Goal: Information Seeking & Learning: Find specific fact

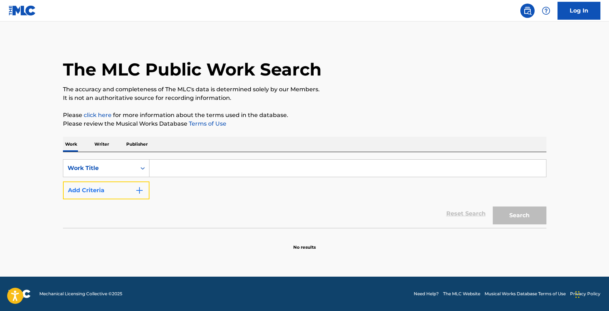
click at [140, 189] on img "Search Form" at bounding box center [139, 190] width 9 height 9
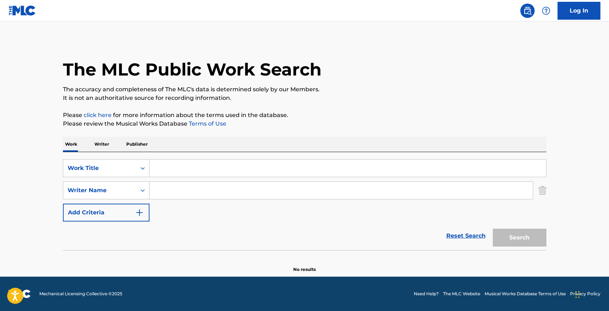
click at [182, 169] on input "Search Form" at bounding box center [347, 167] width 396 height 17
type input "[PERSON_NAME]"
type input "idea 15"
click at [493, 228] on button "Search" at bounding box center [520, 237] width 54 height 18
click at [213, 169] on input "[PERSON_NAME]" at bounding box center [347, 167] width 396 height 17
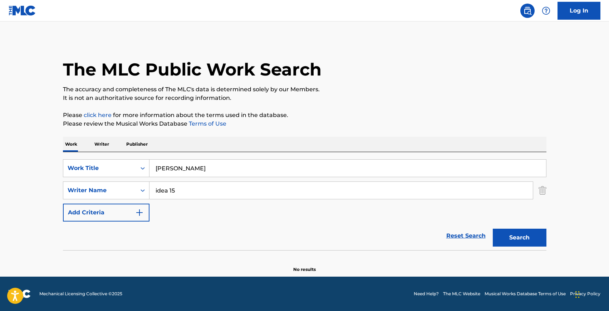
click at [213, 169] on input "[PERSON_NAME]" at bounding box center [347, 167] width 396 height 17
click at [493, 228] on button "Search" at bounding box center [520, 237] width 54 height 18
drag, startPoint x: 204, startPoint y: 172, endPoint x: 142, endPoint y: 167, distance: 62.4
click at [142, 167] on div "SearchWithCriteria4f0f3a67-29d1-47ba-ac6b-819ec32b5842 Work Title gibran" at bounding box center [304, 168] width 483 height 18
type input "arnalds"
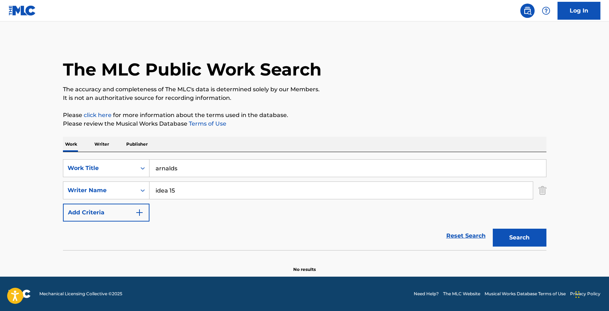
click at [178, 185] on input "idea 15" at bounding box center [340, 190] width 383 height 17
type input "saman"
click at [493, 228] on button "Search" at bounding box center [520, 237] width 54 height 18
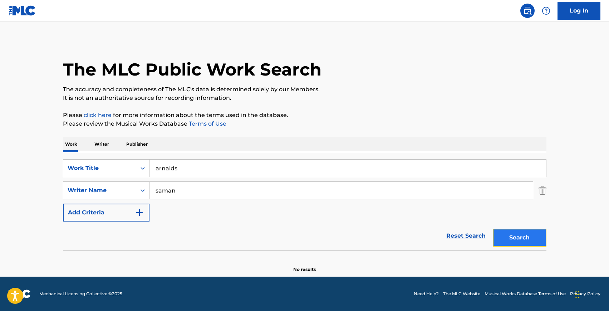
click at [509, 236] on button "Search" at bounding box center [520, 237] width 54 height 18
drag, startPoint x: 181, startPoint y: 168, endPoint x: 148, endPoint y: 167, distance: 32.9
click at [148, 168] on div "SearchWithCriteria4f0f3a67-29d1-47ba-ac6b-819ec32b5842 Work Title arnalds" at bounding box center [304, 168] width 483 height 18
paste input "Woven Song"
type input "Woven Song"
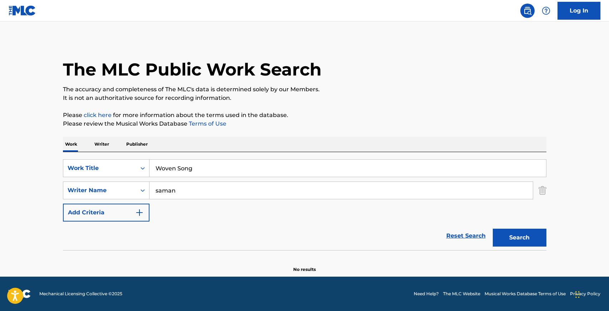
click at [170, 187] on input "saman" at bounding box center [340, 190] width 383 height 17
click at [170, 188] on input "saman" at bounding box center [340, 190] width 383 height 17
type input "arnalds"
click at [493, 228] on button "Search" at bounding box center [520, 237] width 54 height 18
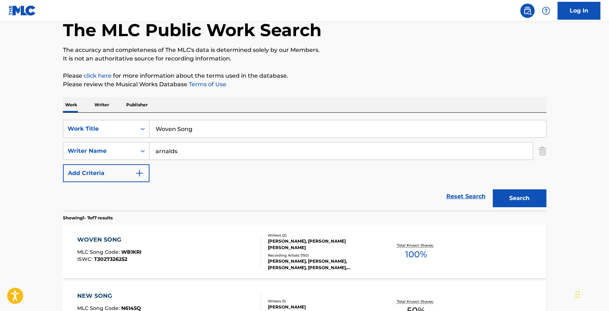
scroll to position [40, 0]
click at [198, 242] on div "WOVEN SONG MLC Song Code : WB1KRI ISWC : T3027326252" at bounding box center [169, 251] width 184 height 32
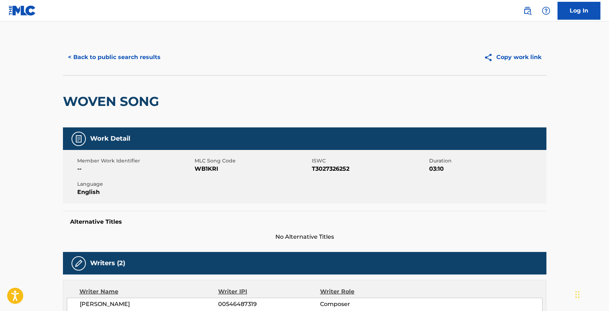
click at [202, 167] on span "WB1KRI" at bounding box center [251, 168] width 115 height 9
copy span "WB1KRI"
click at [333, 169] on span "T3027326252" at bounding box center [369, 168] width 115 height 9
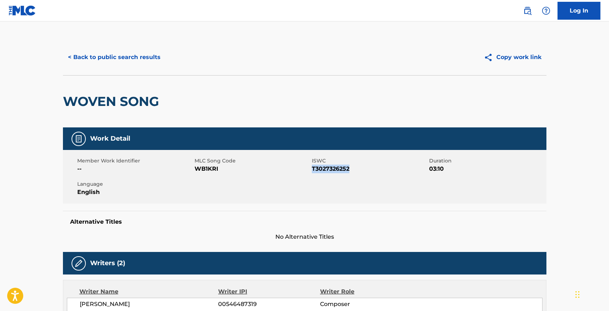
click at [333, 169] on span "T3027326252" at bounding box center [369, 168] width 115 height 9
copy span "T3027326252"
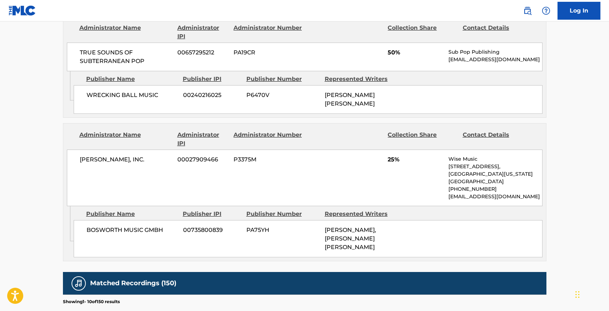
scroll to position [425, 0]
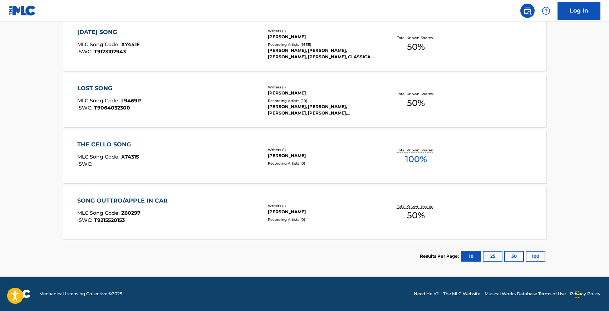
scroll to position [40, 0]
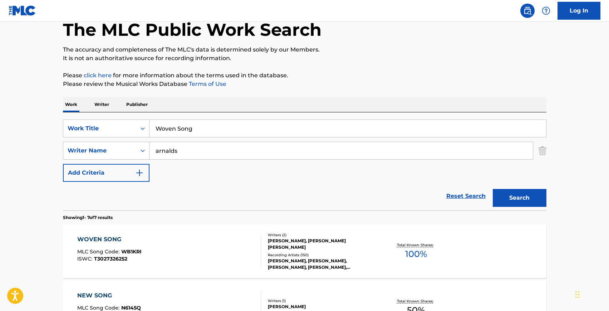
click at [182, 132] on input "Woven Song" at bounding box center [347, 128] width 396 height 17
click at [182, 128] on input "Woven Song" at bounding box center [347, 128] width 396 height 17
type input "saman"
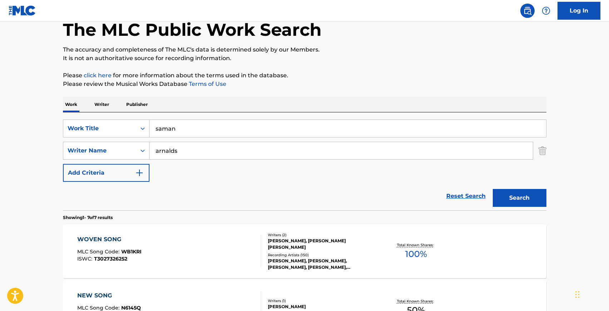
click at [493, 189] on button "Search" at bounding box center [520, 198] width 54 height 18
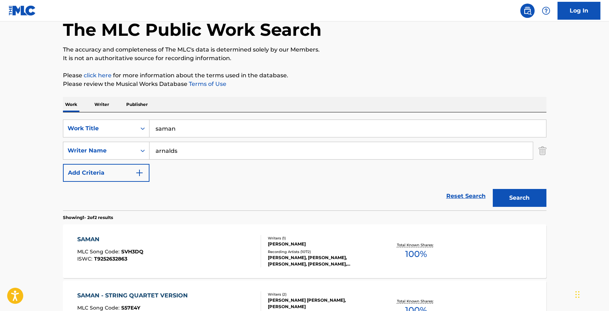
click at [212, 254] on div "SAMAN MLC Song Code : SVH3DQ ISWC : T9252632863" at bounding box center [169, 251] width 184 height 32
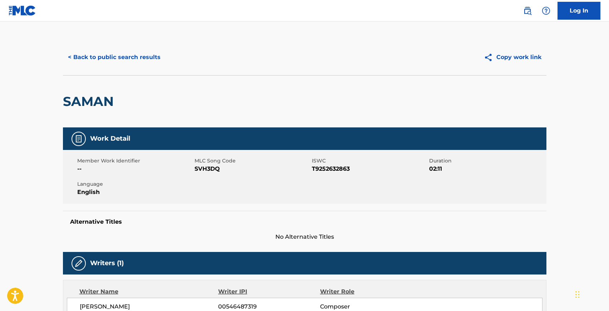
click at [202, 169] on span "SVH3DQ" at bounding box center [251, 168] width 115 height 9
copy span "SVH3DQ"
click at [333, 169] on span "T9252632863" at bounding box center [369, 168] width 115 height 9
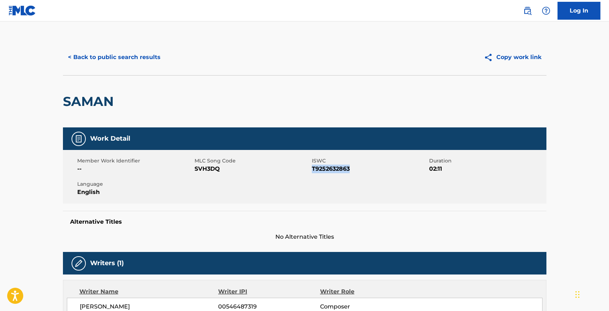
copy span "T9252632863"
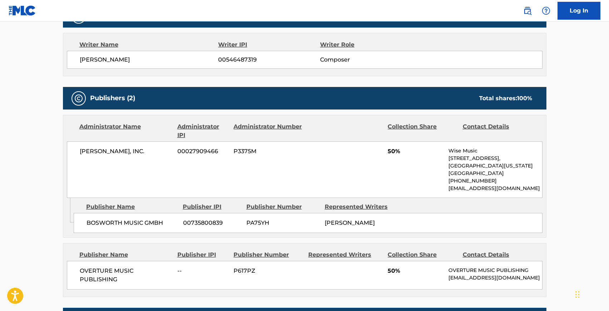
scroll to position [271, 0]
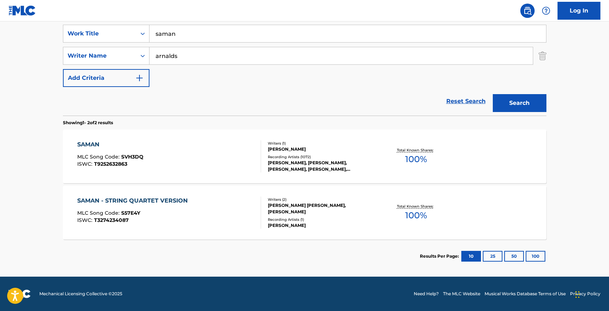
scroll to position [40, 0]
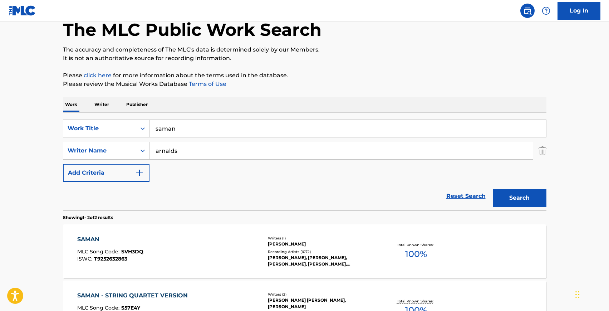
click at [173, 152] on input "arnalds" at bounding box center [340, 150] width 383 height 17
paste input "[PERSON_NAME]"
type input "[PERSON_NAME]"
click at [169, 129] on input "saman" at bounding box center [347, 128] width 396 height 17
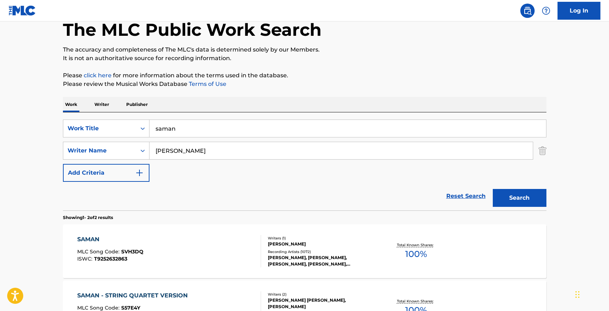
click at [169, 129] on input "saman" at bounding box center [347, 128] width 396 height 17
type input "idea 15"
click at [493, 189] on button "Search" at bounding box center [520, 198] width 54 height 18
click at [171, 241] on div "IDEA 15 MLC Song Code : I25Y2J ISWC : T3263513782" at bounding box center [169, 251] width 184 height 32
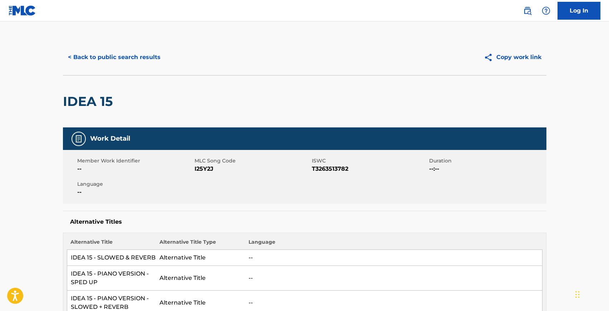
click at [202, 170] on span "I25Y2J" at bounding box center [251, 168] width 115 height 9
copy span "I25Y2J"
click at [324, 168] on span "T3263513782" at bounding box center [369, 168] width 115 height 9
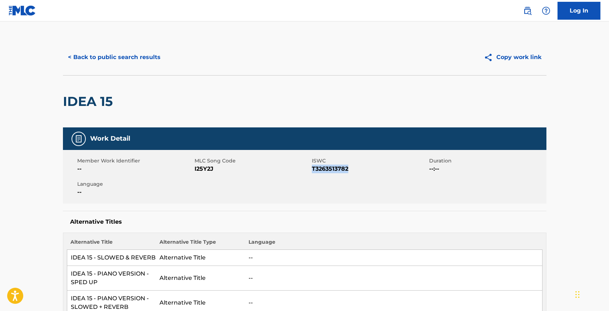
copy span "T3263513782"
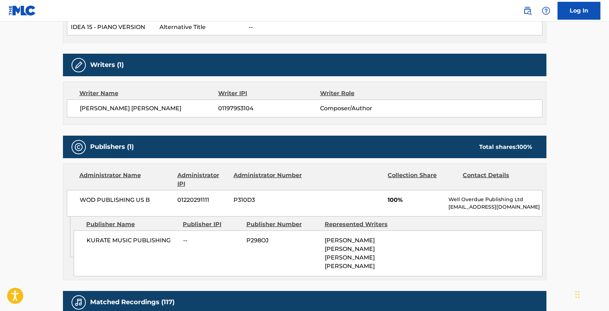
scroll to position [304, 0]
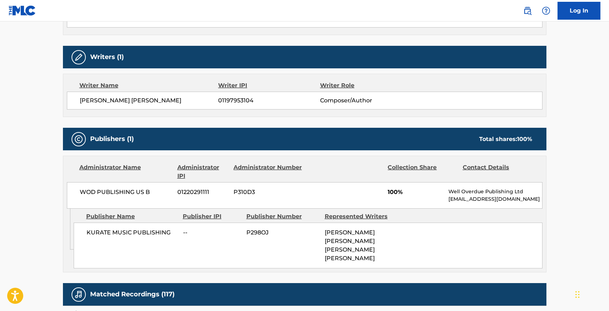
scroll to position [40, 0]
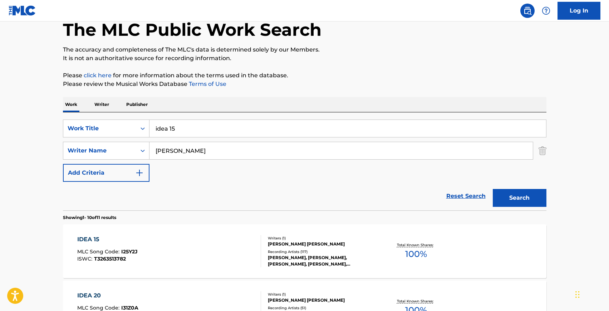
drag, startPoint x: 180, startPoint y: 152, endPoint x: 154, endPoint y: 153, distance: 26.5
click at [154, 153] on input "[PERSON_NAME]" at bounding box center [340, 150] width 383 height 17
click at [161, 158] on input "[PERSON_NAME]" at bounding box center [340, 150] width 383 height 17
click at [163, 151] on input "[PERSON_NAME]" at bounding box center [340, 150] width 383 height 17
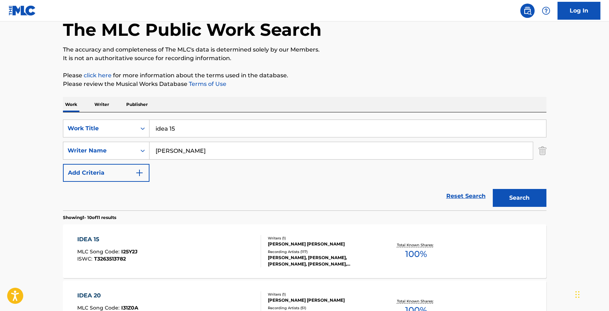
click at [163, 152] on input "[PERSON_NAME]" at bounding box center [340, 150] width 383 height 17
type input "[PERSON_NAME]"
click at [210, 132] on input "idea 15" at bounding box center [347, 128] width 396 height 17
type input "ala"
click at [493, 189] on button "Search" at bounding box center [520, 198] width 54 height 18
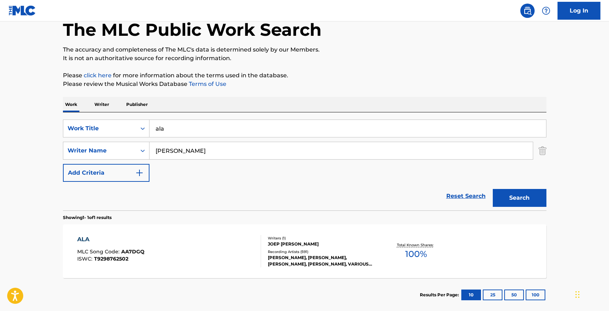
click at [191, 267] on div "ALA MLC Song Code : AA7DGQ ISWC : T9298762502" at bounding box center [169, 251] width 184 height 32
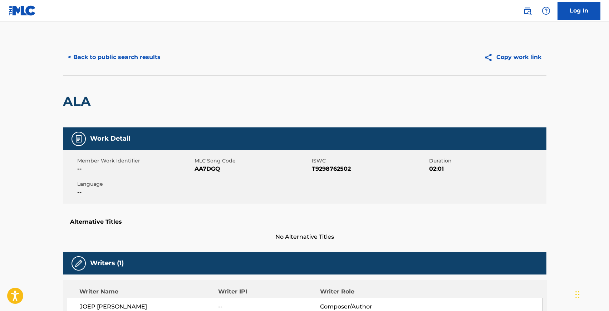
click at [208, 171] on span "AA7DGQ" at bounding box center [251, 168] width 115 height 9
copy span "AA7DGQ"
click at [318, 169] on span "T9298762502" at bounding box center [369, 168] width 115 height 9
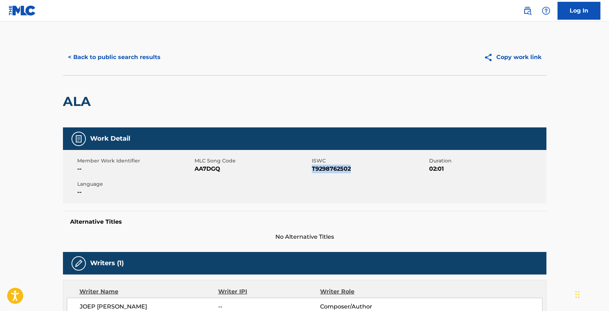
copy span "T9298762502"
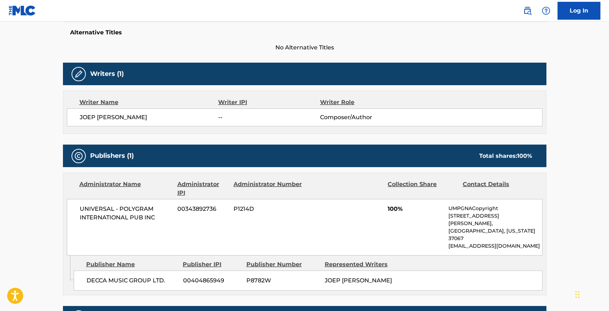
scroll to position [192, 0]
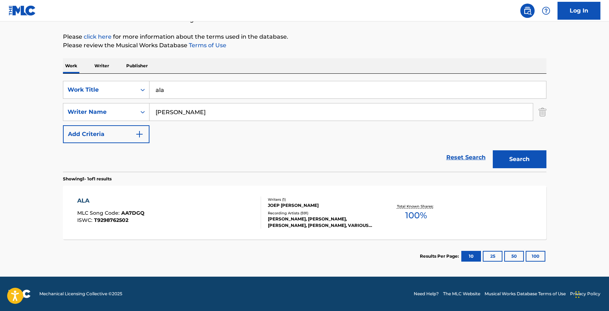
scroll to position [78, 0]
click at [188, 93] on input "ala" at bounding box center [347, 89] width 396 height 17
paste input "[PERSON_NAME]"
type input "[PERSON_NAME]"
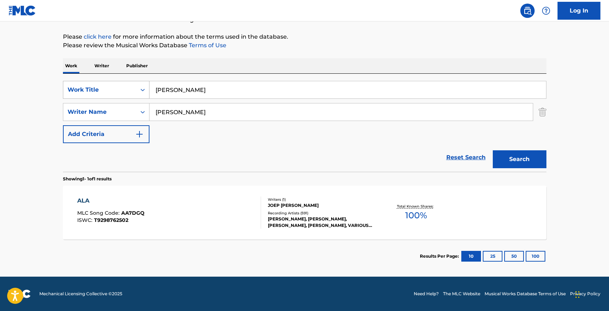
drag, startPoint x: 206, startPoint y: 92, endPoint x: 143, endPoint y: 87, distance: 63.1
click at [143, 87] on div "SearchWithCriteria4f0f3a67-29d1-47ba-ac6b-819ec32b5842 Work Title [PERSON_NAME]" at bounding box center [304, 90] width 483 height 18
type input "where is my mind"
click at [164, 110] on input "[PERSON_NAME]" at bounding box center [340, 111] width 383 height 17
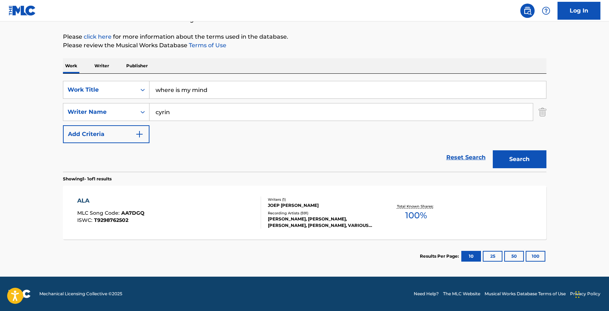
click at [493, 150] on button "Search" at bounding box center [520, 159] width 54 height 18
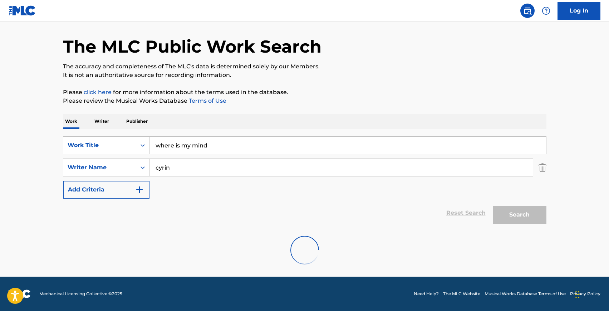
scroll to position [0, 0]
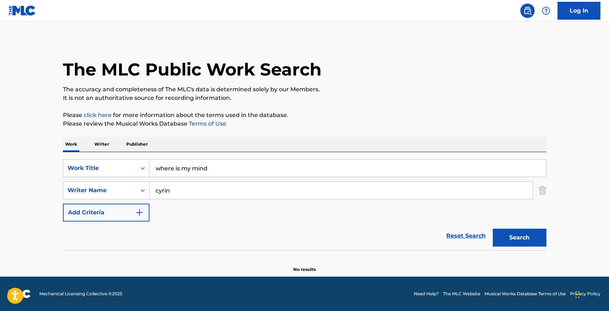
click at [162, 192] on input "cyrin" at bounding box center [340, 190] width 383 height 17
click at [493, 228] on button "Search" at bounding box center [520, 237] width 54 height 18
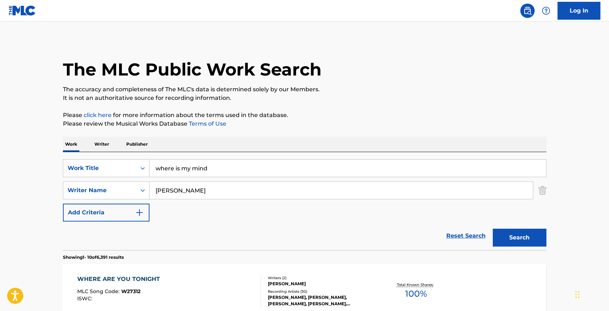
click at [181, 191] on input "[PERSON_NAME]" at bounding box center [340, 190] width 383 height 17
click at [493, 228] on button "Search" at bounding box center [520, 237] width 54 height 18
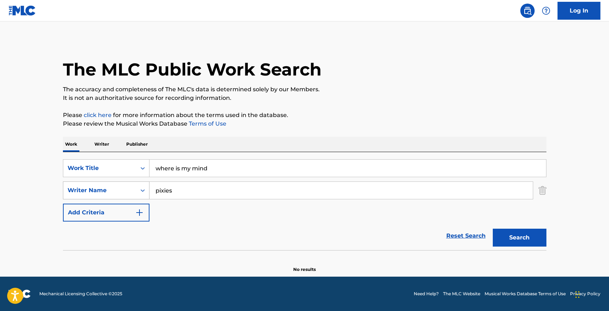
drag, startPoint x: 187, startPoint y: 189, endPoint x: 146, endPoint y: 191, distance: 40.4
click at [146, 191] on div "SearchWithCriteriaba1b25b8-a65a-4019-a4c8-907d92693f6a Writer Name pixies" at bounding box center [304, 190] width 483 height 18
type input "[PERSON_NAME]"
click at [493, 228] on button "Search" at bounding box center [520, 237] width 54 height 18
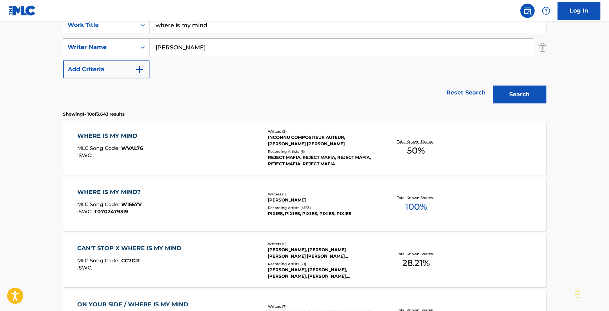
scroll to position [144, 0]
click at [151, 207] on div "WHERE IS MY MIND? MLC Song Code : W1657V ISWC : T0702479319" at bounding box center [169, 203] width 184 height 32
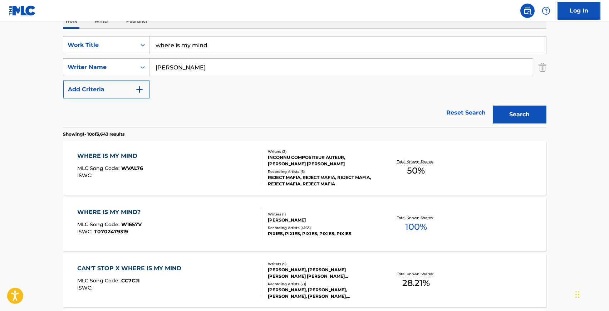
scroll to position [81, 0]
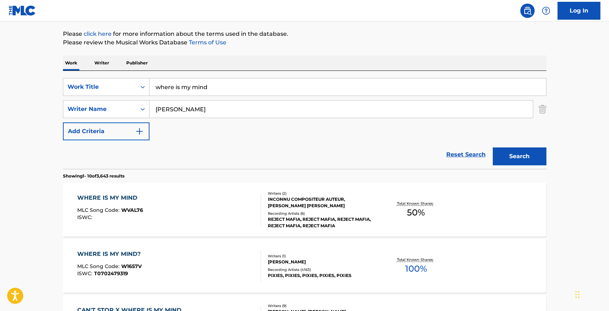
click at [173, 108] on input "[PERSON_NAME]" at bounding box center [340, 108] width 383 height 17
paste input "Einaudi"
type input "Einaudi"
drag, startPoint x: 221, startPoint y: 85, endPoint x: 136, endPoint y: 87, distance: 85.1
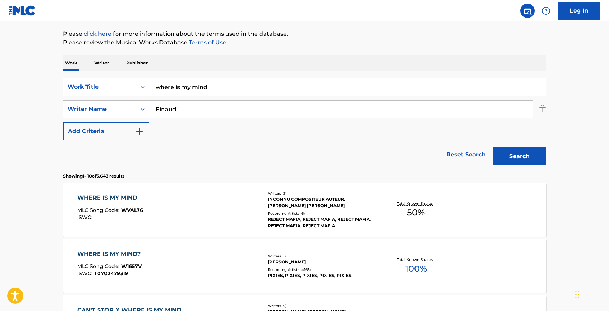
click at [139, 87] on div "SearchWithCriteria4f0f3a67-29d1-47ba-ac6b-819ec32b5842 Work Title where is my m…" at bounding box center [304, 87] width 483 height 18
type input "fly"
click at [493, 147] on button "Search" at bounding box center [520, 156] width 54 height 18
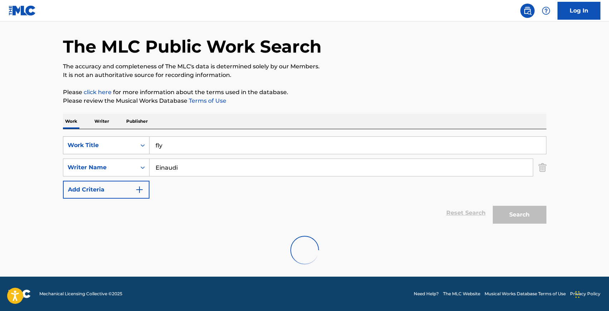
scroll to position [78, 0]
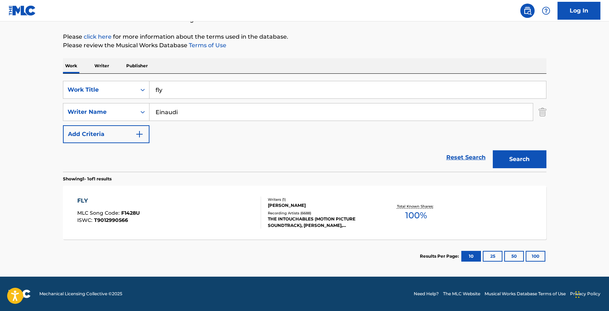
click at [165, 220] on div "FLY MLC Song Code : F1428U ISWC : T9012990566" at bounding box center [169, 212] width 184 height 32
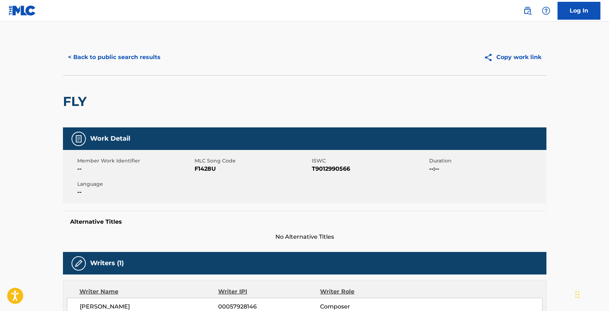
click at [204, 166] on span "F1428U" at bounding box center [251, 168] width 115 height 9
copy span "F1428U"
click at [319, 168] on span "T9012990566" at bounding box center [369, 168] width 115 height 9
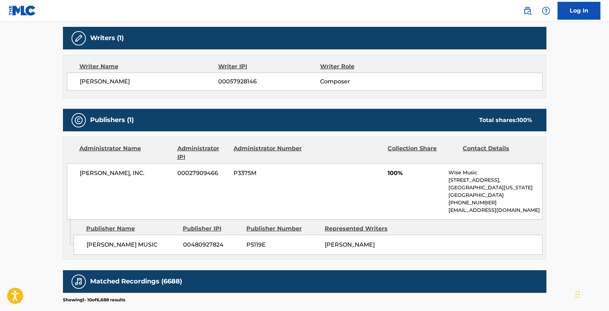
scroll to position [225, 0]
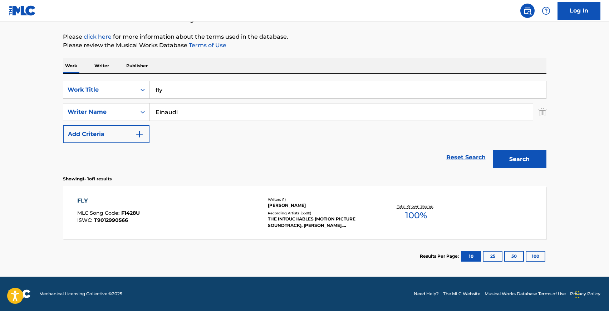
scroll to position [78, 0]
click at [210, 88] on input "fly" at bounding box center [347, 89] width 396 height 17
type input "f"
type input "nuvole bianche"
click at [493, 150] on button "Search" at bounding box center [520, 159] width 54 height 18
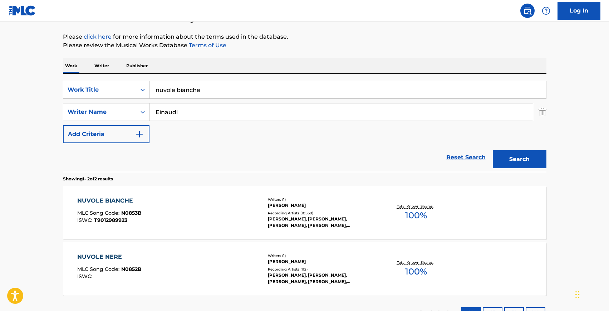
click at [156, 221] on div "NUVOLE BIANCHE MLC Song Code : N0853B ISWC : T9012989923" at bounding box center [169, 212] width 184 height 32
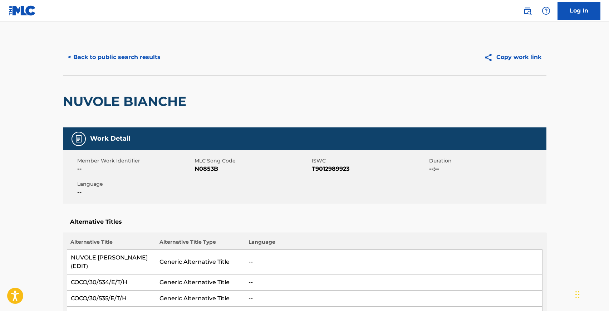
click at [206, 171] on span "N0853B" at bounding box center [251, 168] width 115 height 9
click at [320, 168] on span "T9012989923" at bounding box center [369, 168] width 115 height 9
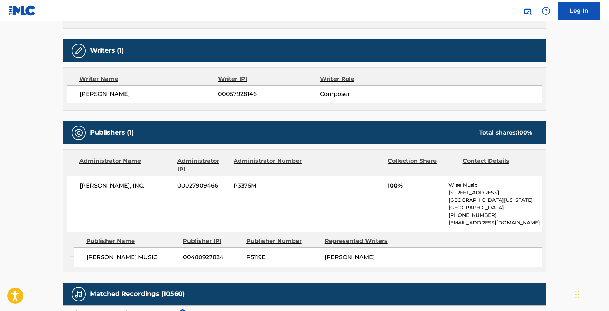
scroll to position [320, 0]
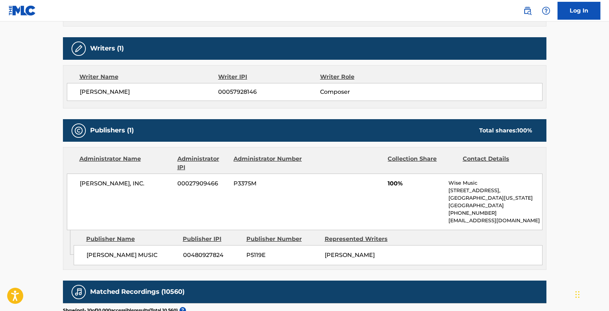
scroll to position [78, 0]
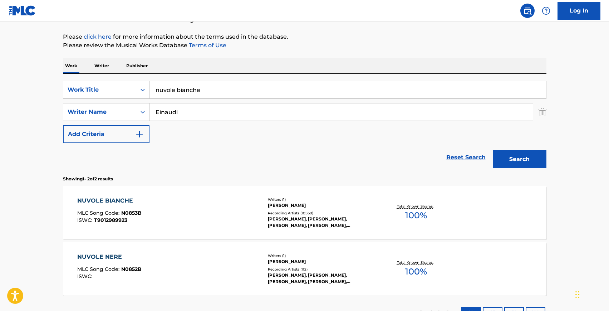
click at [213, 90] on input "nuvole bianche" at bounding box center [347, 89] width 396 height 17
paste input "Una Matina"
type input "Una Matina"
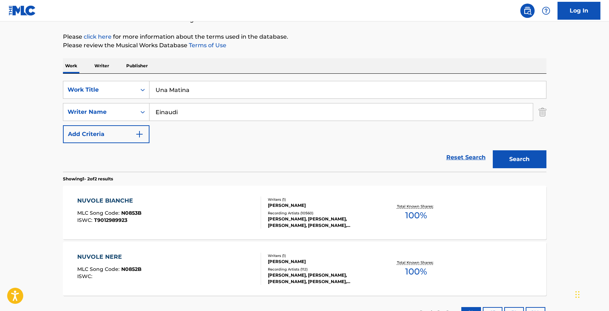
click at [493, 150] on button "Search" at bounding box center [520, 159] width 54 height 18
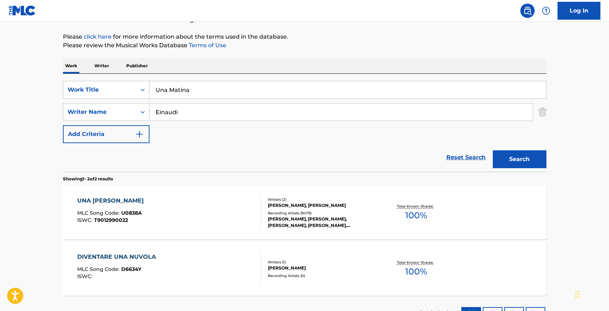
click at [172, 211] on div "UNA [PERSON_NAME] MLC Song Code : U0838A ISWC : T9012990022" at bounding box center [169, 212] width 184 height 32
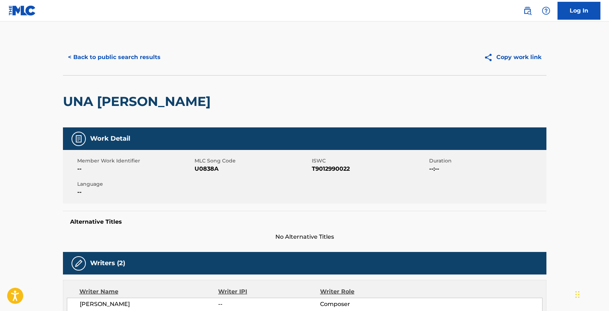
click at [201, 170] on span "U0838A" at bounding box center [251, 168] width 115 height 9
click at [205, 171] on span "U0838A" at bounding box center [251, 168] width 115 height 9
click at [339, 167] on span "T9012990022" at bounding box center [369, 168] width 115 height 9
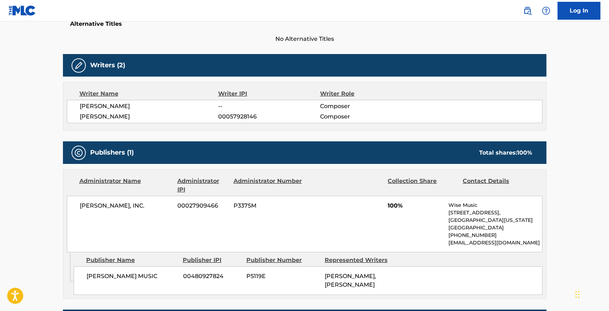
scroll to position [213, 0]
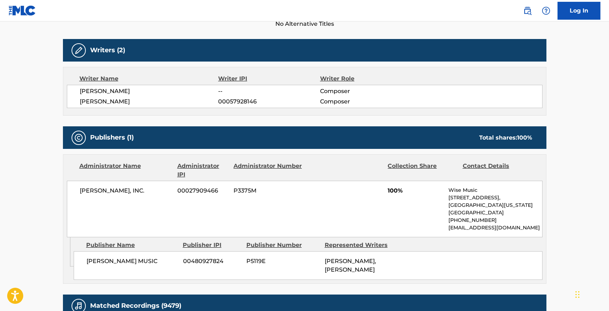
scroll to position [78, 0]
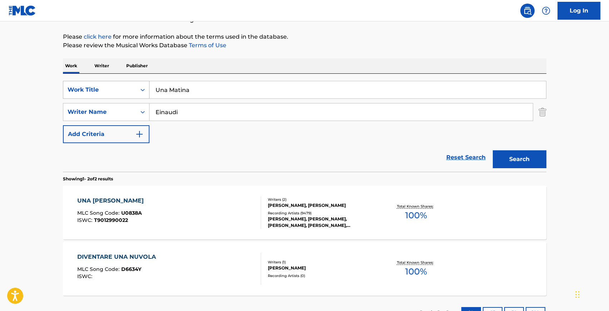
drag, startPoint x: 197, startPoint y: 92, endPoint x: 149, endPoint y: 88, distance: 48.8
click at [149, 88] on div "SearchWithCriteria4f0f3a67-29d1-47ba-ac6b-819ec32b5842 Work Title Una Matina" at bounding box center [304, 90] width 483 height 18
paste input "Ascent"
type input "Ascent"
click at [493, 150] on button "Search" at bounding box center [520, 159] width 54 height 18
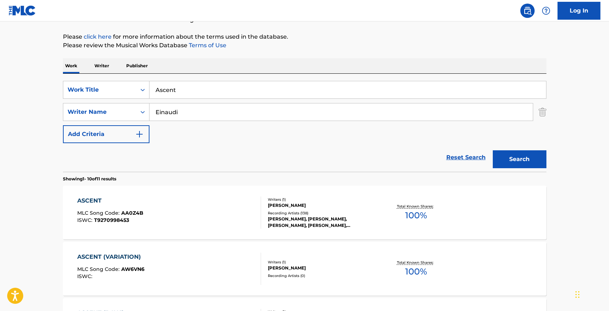
click at [186, 221] on div "ASCENT MLC Song Code : AA0Z4B ISWC : T9270998453" at bounding box center [169, 212] width 184 height 32
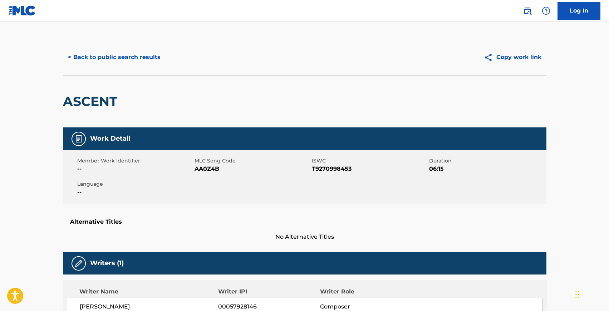
click at [211, 169] on span "AA0Z4B" at bounding box center [251, 168] width 115 height 9
click at [212, 170] on span "AA0Z4B" at bounding box center [251, 168] width 115 height 9
click at [321, 167] on span "T9270998453" at bounding box center [369, 168] width 115 height 9
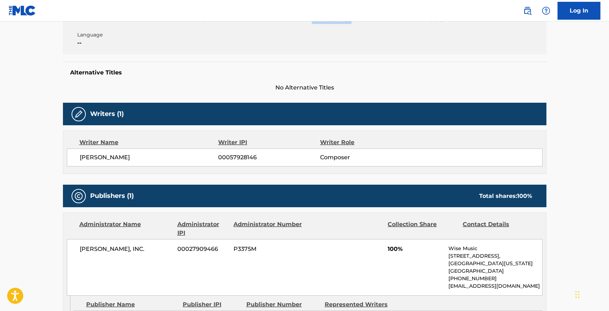
scroll to position [254, 0]
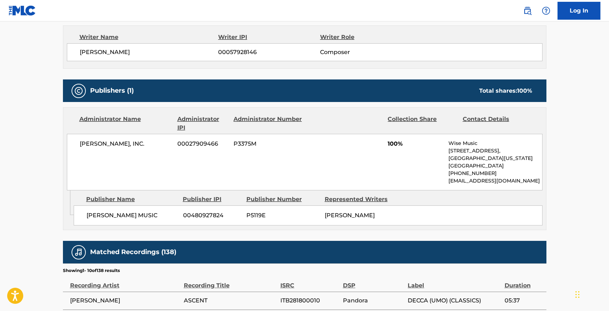
scroll to position [78, 0]
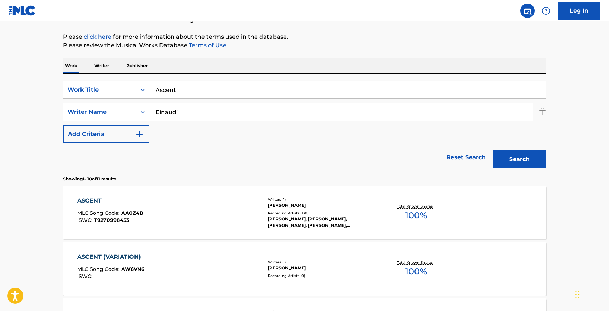
click at [168, 114] on input "Einaudi" at bounding box center [340, 111] width 383 height 17
type input "[PERSON_NAME]"
click at [162, 90] on input "Ascent" at bounding box center [347, 89] width 396 height 17
click at [159, 88] on input "Ascent" at bounding box center [347, 89] width 396 height 17
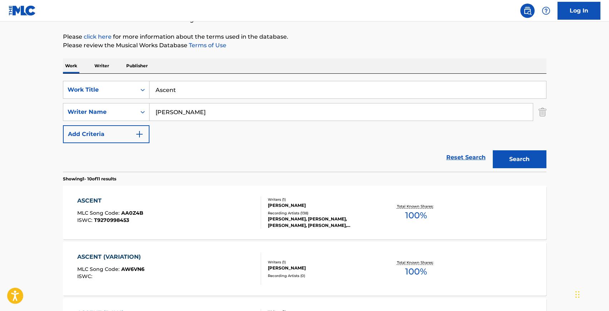
click at [159, 88] on input "Ascent" at bounding box center [347, 89] width 396 height 17
type input "new home"
click at [493, 150] on button "Search" at bounding box center [520, 159] width 54 height 18
click at [192, 205] on div "NEW HOME MLC Song Code : NC6DI5 ISWC : T3057542884" at bounding box center [169, 212] width 184 height 32
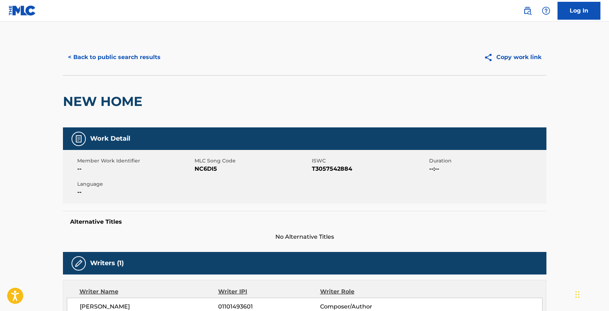
click at [199, 172] on span "NC6DI5" at bounding box center [251, 168] width 115 height 9
click at [330, 169] on span "T3057542884" at bounding box center [369, 168] width 115 height 9
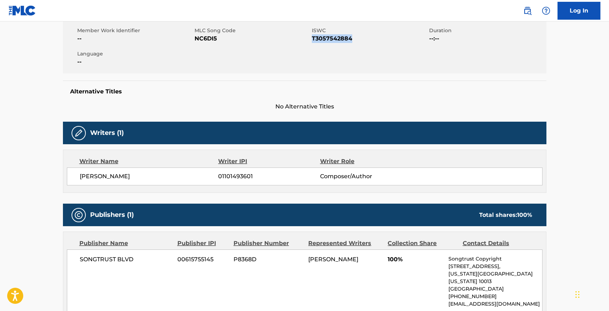
scroll to position [250, 0]
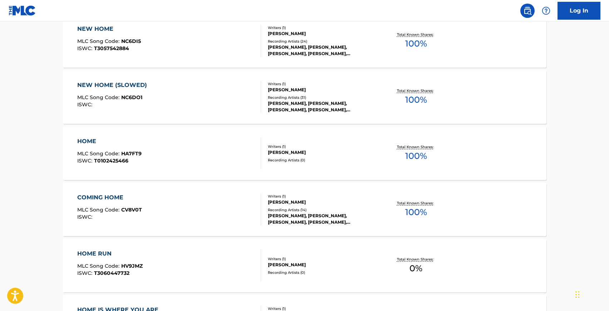
scroll to position [78, 0]
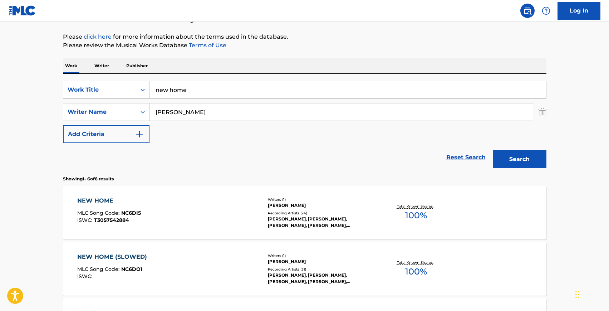
click at [163, 109] on input "[PERSON_NAME]" at bounding box center [340, 111] width 383 height 17
type input "glass"
click at [168, 91] on input "new home" at bounding box center [347, 89] width 396 height 17
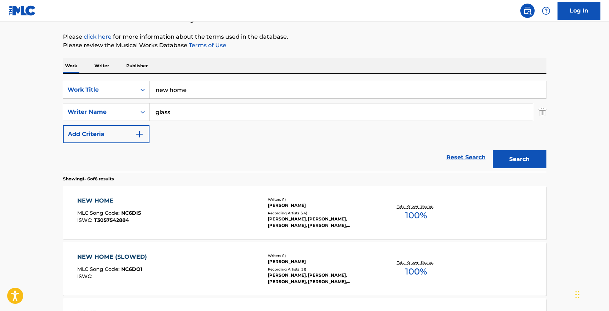
click at [168, 91] on input "new home" at bounding box center [347, 89] width 396 height 17
type input "opening"
click at [493, 150] on button "Search" at bounding box center [520, 159] width 54 height 18
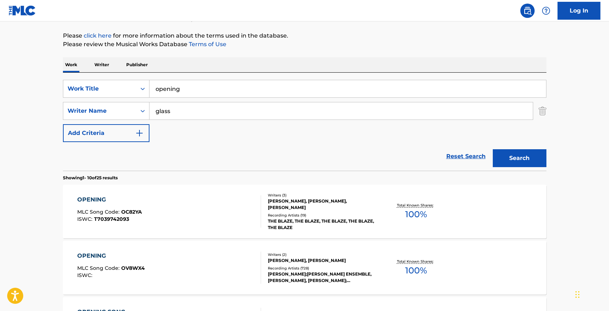
scroll to position [80, 0]
click at [181, 263] on div "OPENING MLC Song Code : OV8WX4 ISWC :" at bounding box center [169, 267] width 184 height 32
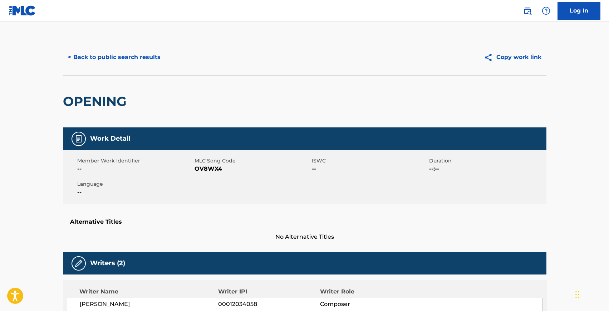
click at [200, 168] on span "OV8WX4" at bounding box center [251, 168] width 115 height 9
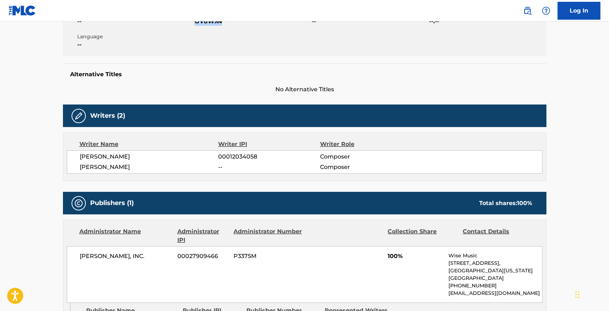
scroll to position [237, 0]
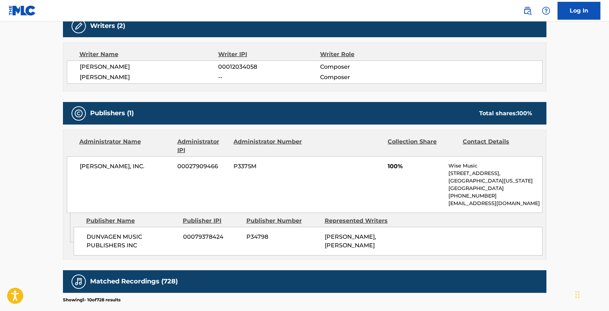
scroll to position [80, 0]
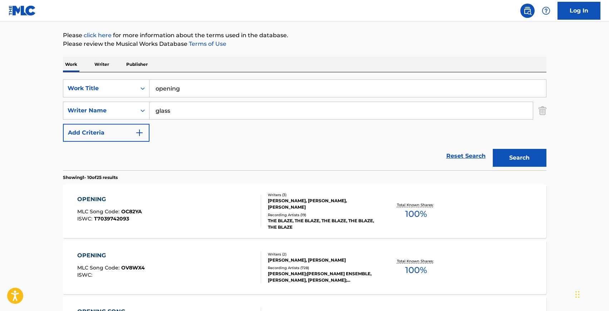
click at [164, 93] on input "opening" at bounding box center [347, 88] width 396 height 17
click at [164, 91] on input "opening" at bounding box center [347, 88] width 396 height 17
type input "etudes"
click at [493, 149] on button "Search" at bounding box center [520, 158] width 54 height 18
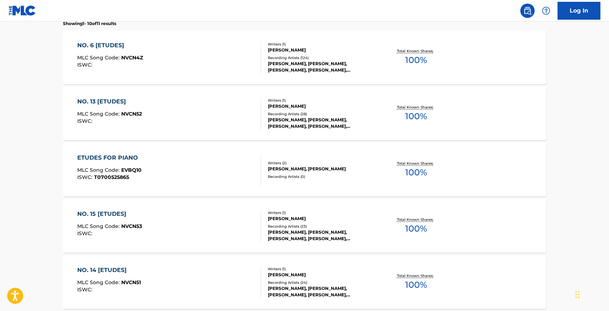
scroll to position [198, 0]
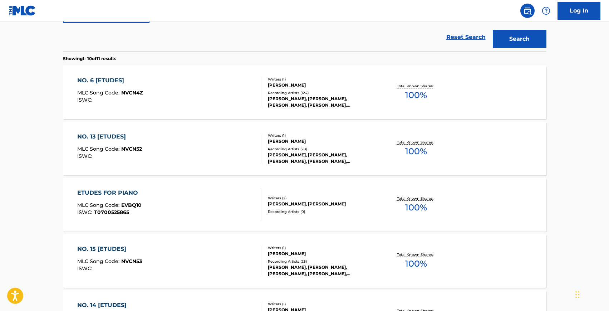
click at [184, 105] on div "NO. 6 [ETUDES] MLC Song Code : NVCN4Z ISWC :" at bounding box center [169, 92] width 184 height 32
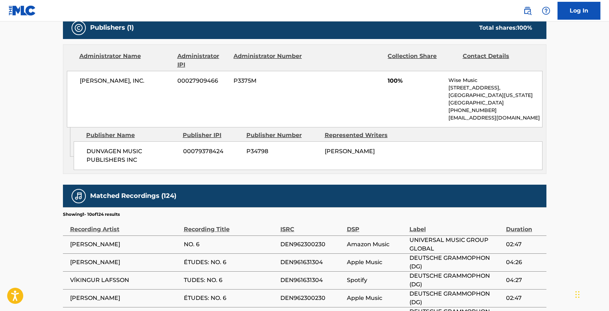
scroll to position [281, 0]
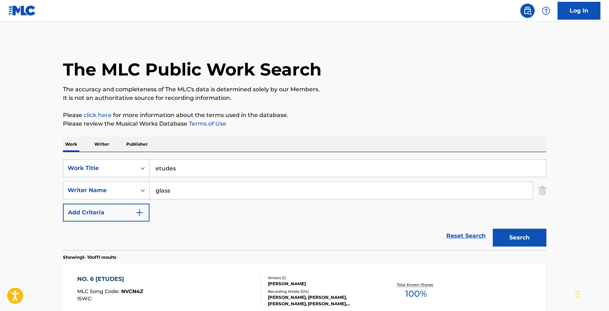
click at [162, 193] on input "glass" at bounding box center [340, 190] width 383 height 17
paste input "[PERSON_NAME]"
type input "[PERSON_NAME]"
click at [167, 168] on input "etudes" at bounding box center [347, 167] width 396 height 17
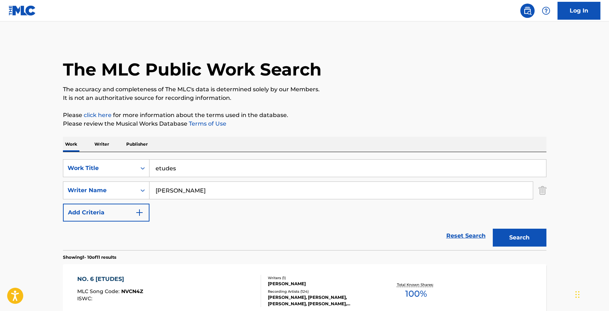
click at [167, 168] on input "etudes" at bounding box center [347, 167] width 396 height 17
type input "[PERSON_NAME]"
click at [493, 228] on button "Search" at bounding box center [520, 237] width 54 height 18
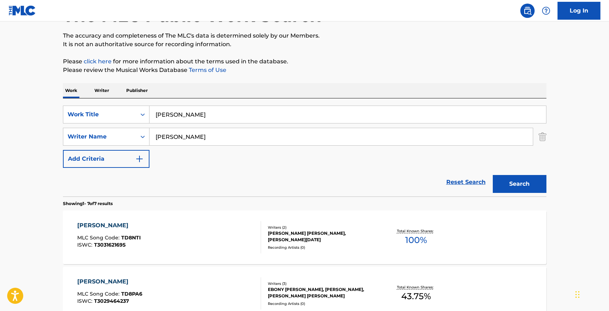
scroll to position [56, 0]
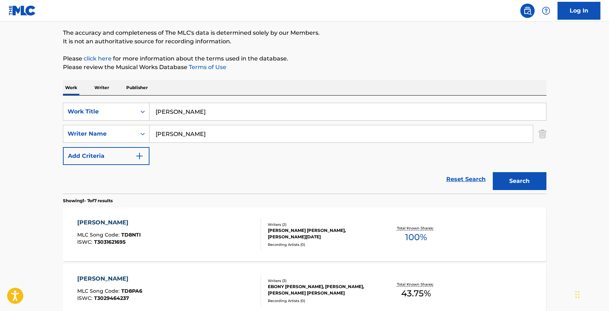
click at [177, 230] on div "[PERSON_NAME] MLC Song Code : TD8NTI ISWC : T3031621695" at bounding box center [169, 234] width 184 height 32
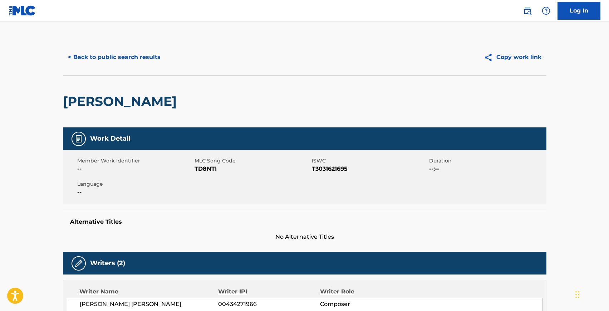
click at [205, 170] on span "TD8NTI" at bounding box center [251, 168] width 115 height 9
click at [204, 170] on span "TD8NTI" at bounding box center [251, 168] width 115 height 9
click at [328, 169] on span "T3031621695" at bounding box center [369, 168] width 115 height 9
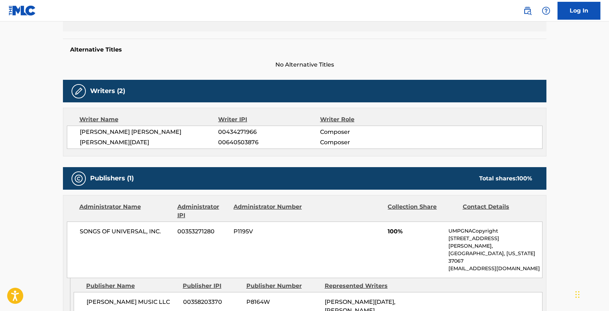
scroll to position [263, 0]
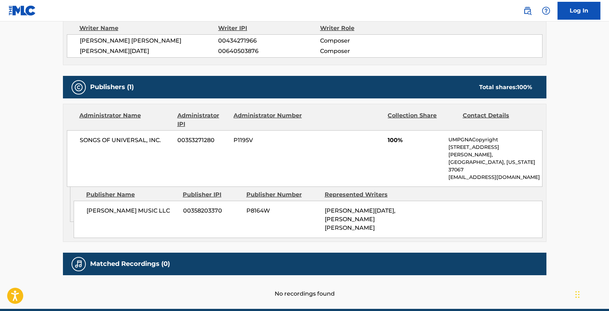
scroll to position [56, 0]
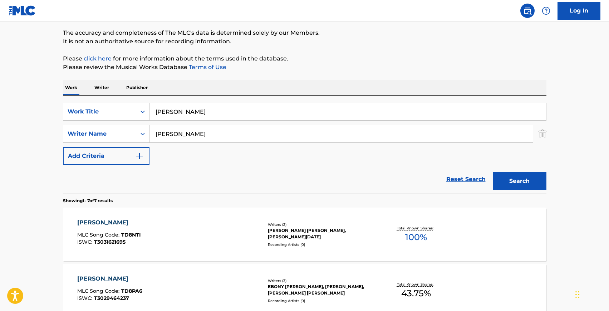
click at [179, 112] on input "[PERSON_NAME]" at bounding box center [347, 111] width 396 height 17
click at [168, 111] on input "[PERSON_NAME]" at bounding box center [347, 111] width 396 height 17
type input "sadness and sorrow"
click at [162, 138] on input "[PERSON_NAME]" at bounding box center [340, 133] width 383 height 17
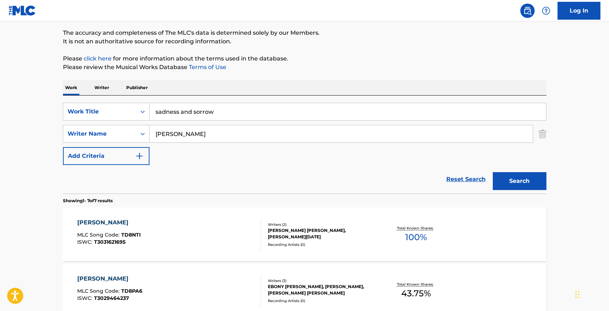
click at [162, 137] on input "[PERSON_NAME]" at bounding box center [340, 133] width 383 height 17
type input "musashi"
click at [493, 172] on button "Search" at bounding box center [520, 181] width 54 height 18
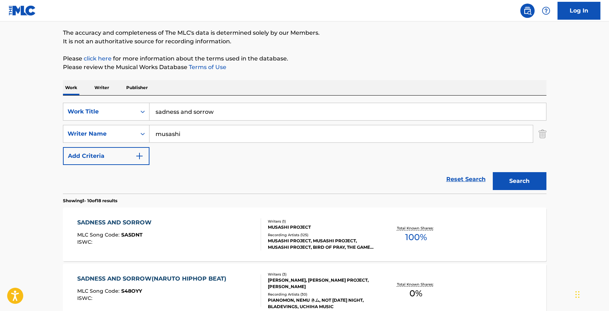
click at [177, 229] on div "SADNESS AND SORROW MLC Song Code : SA5DNT ISWC :" at bounding box center [169, 234] width 184 height 32
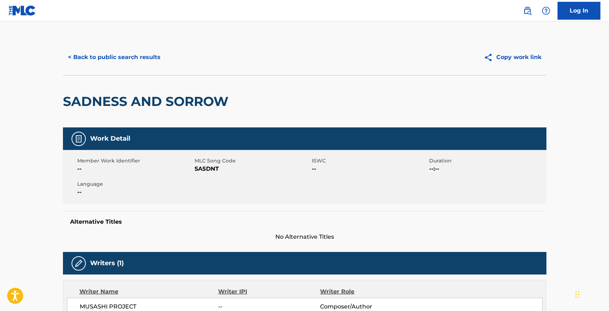
click at [202, 166] on span "SA5DNT" at bounding box center [251, 168] width 115 height 9
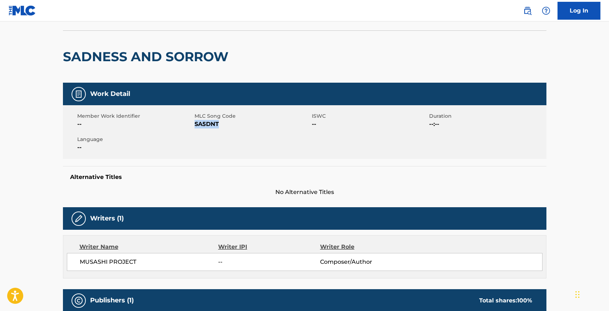
scroll to position [225, 0]
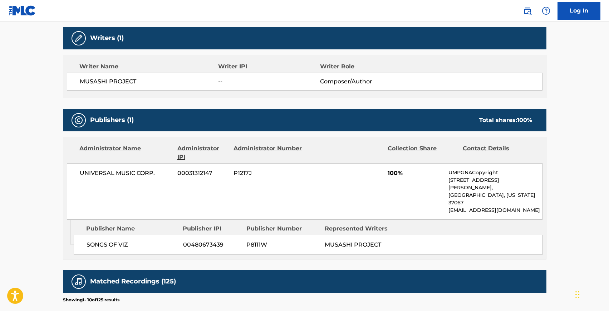
scroll to position [56, 0]
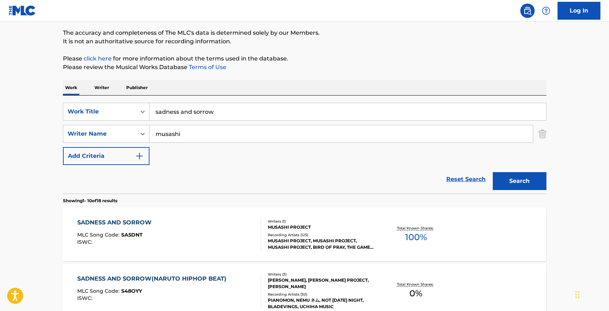
click at [169, 116] on input "sadness and sorrow" at bounding box center [347, 111] width 396 height 17
click at [167, 112] on input "sadness and sorrow" at bounding box center [347, 111] width 396 height 17
paste input "On The Nature Of Daylight"
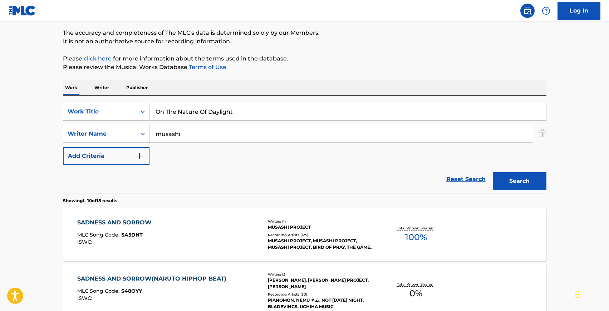
type input "On The Nature Of Daylight"
click at [173, 137] on input "musashi" at bounding box center [340, 133] width 383 height 17
type input "[PERSON_NAME]"
click at [493, 172] on button "Search" at bounding box center [520, 181] width 54 height 18
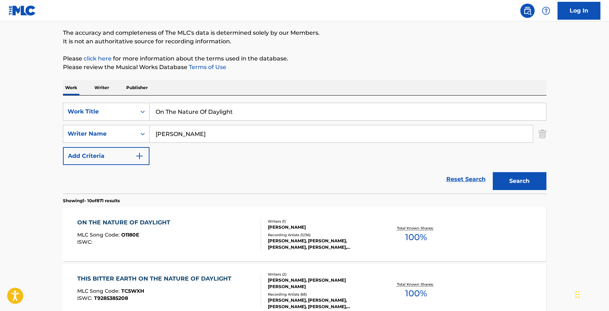
click at [379, 36] on p "The accuracy and completeness of The MLC's data is determined solely by our Mem…" at bounding box center [304, 33] width 483 height 9
click at [149, 239] on div "MLC Song Code : O1180E" at bounding box center [125, 235] width 97 height 7
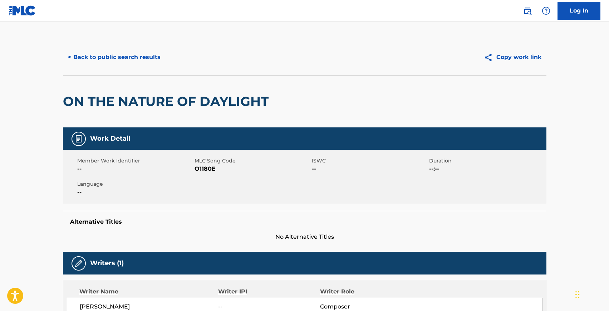
click at [196, 170] on span "O1180E" at bounding box center [251, 168] width 115 height 9
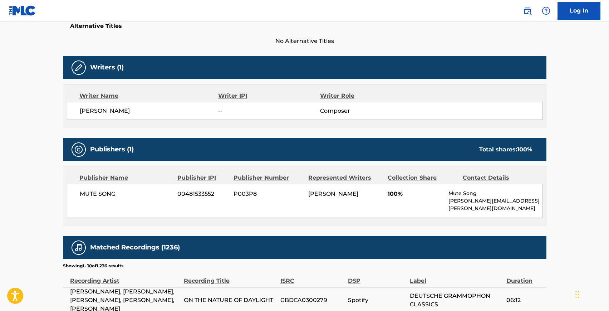
scroll to position [196, 0]
